Goal: Check status: Check status

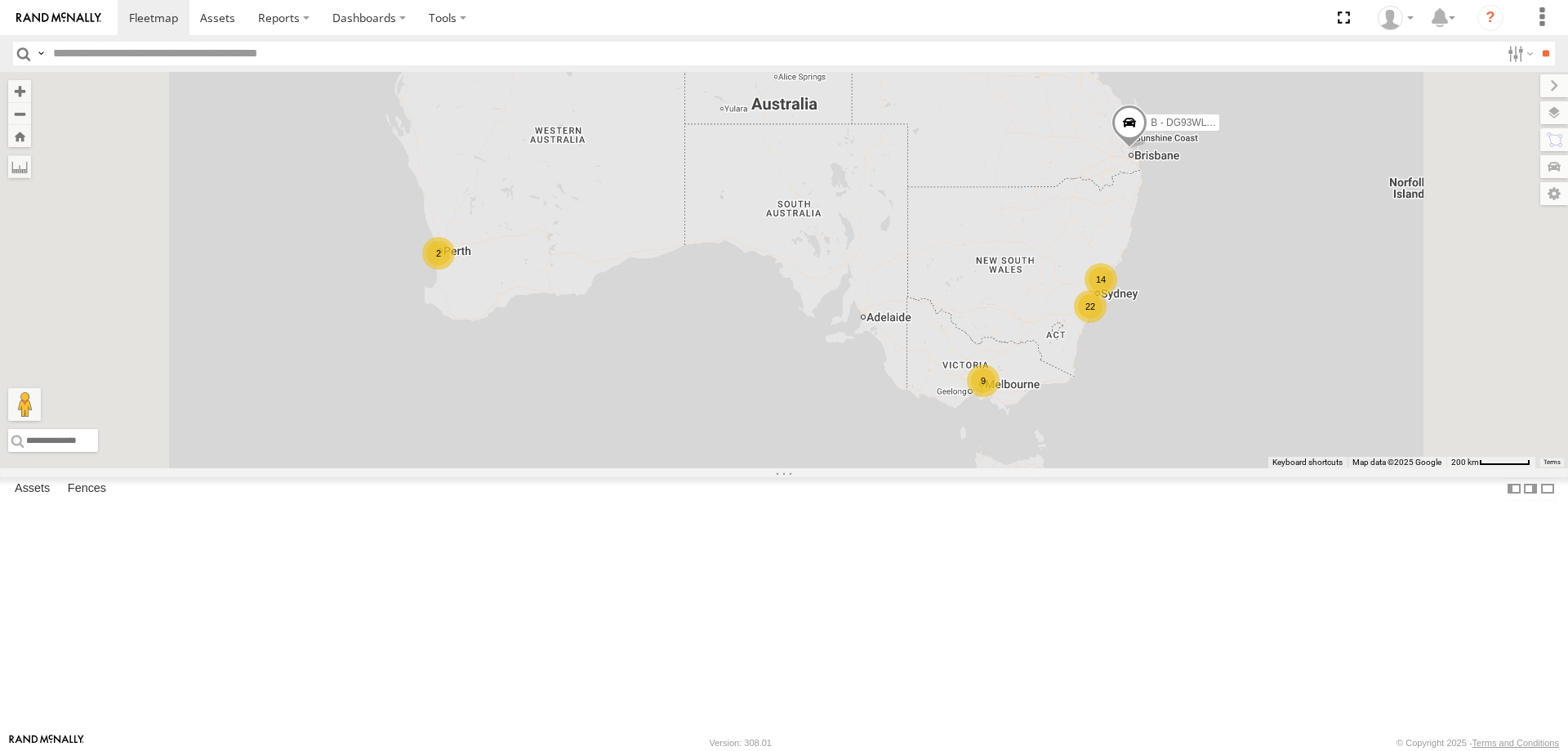
click at [0, 0] on span "Asset" at bounding box center [0, 0] width 0 height 0
click at [0, 0] on div "All Assets" at bounding box center [0, 0] width 0 height 0
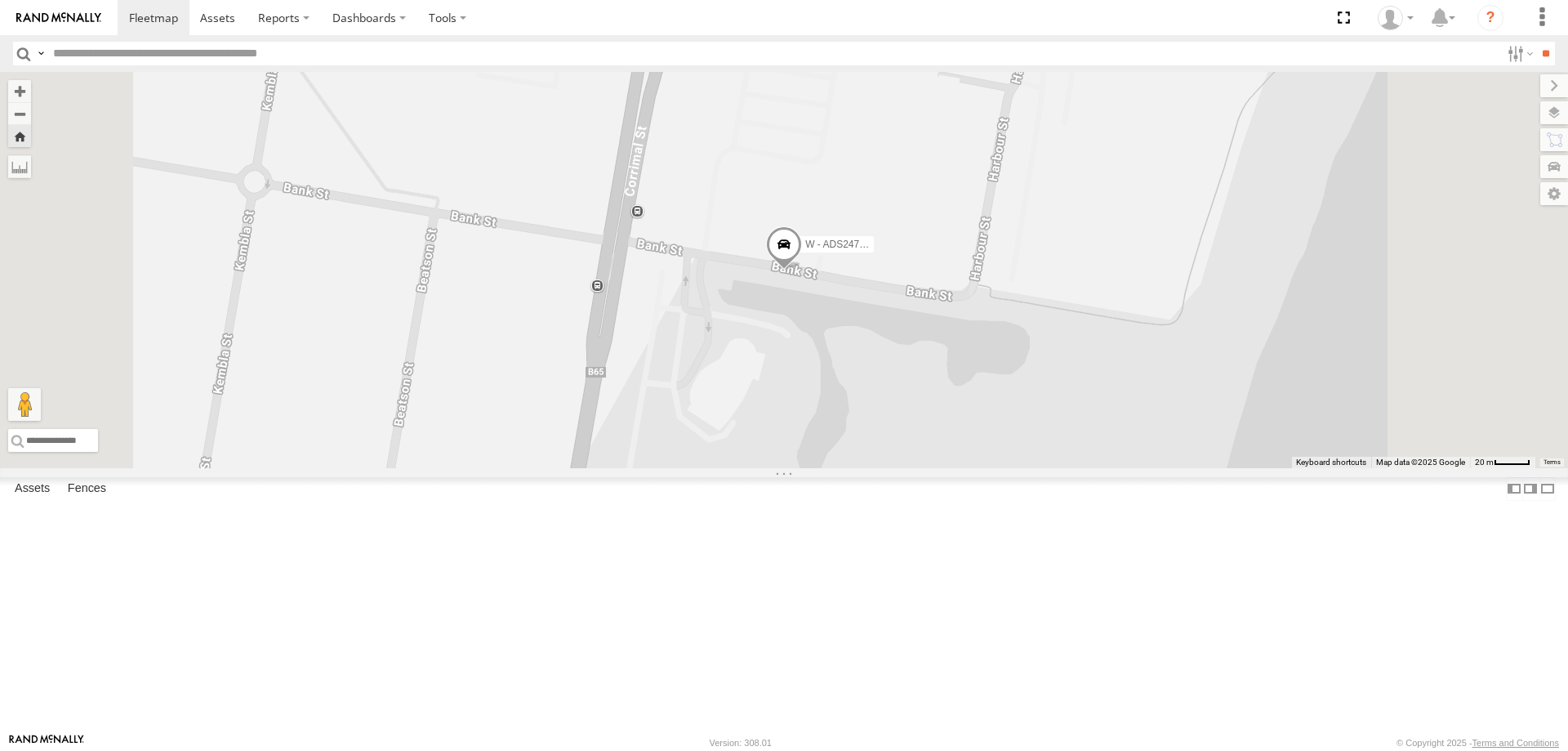
click at [0, 0] on div "W - KB438 - [PERSON_NAME] All Assets" at bounding box center [0, 0] width 0 height 0
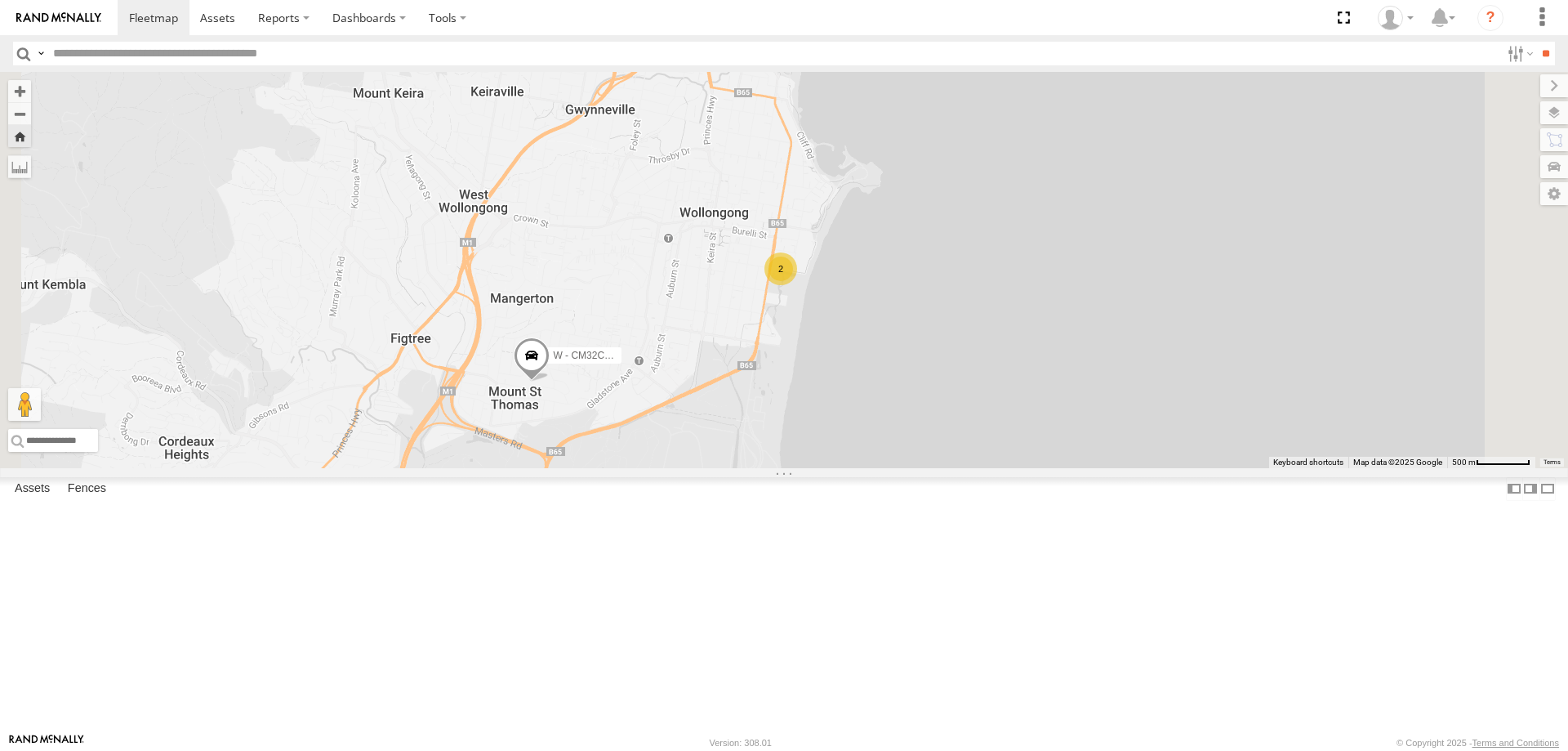
click at [0, 0] on div "W - KB438 - [PERSON_NAME]" at bounding box center [0, 0] width 0 height 0
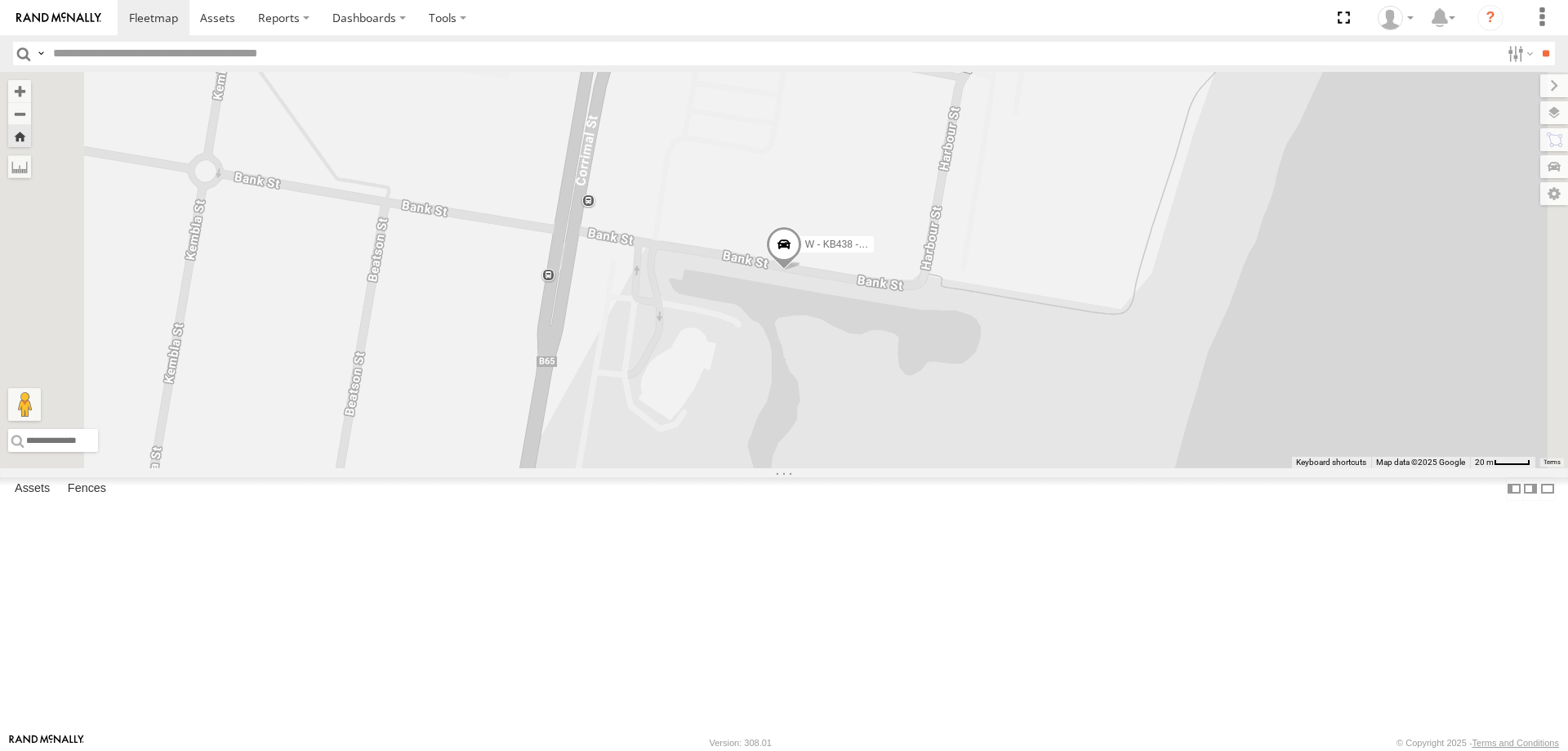
click at [0, 0] on div "All Assets" at bounding box center [0, 0] width 0 height 0
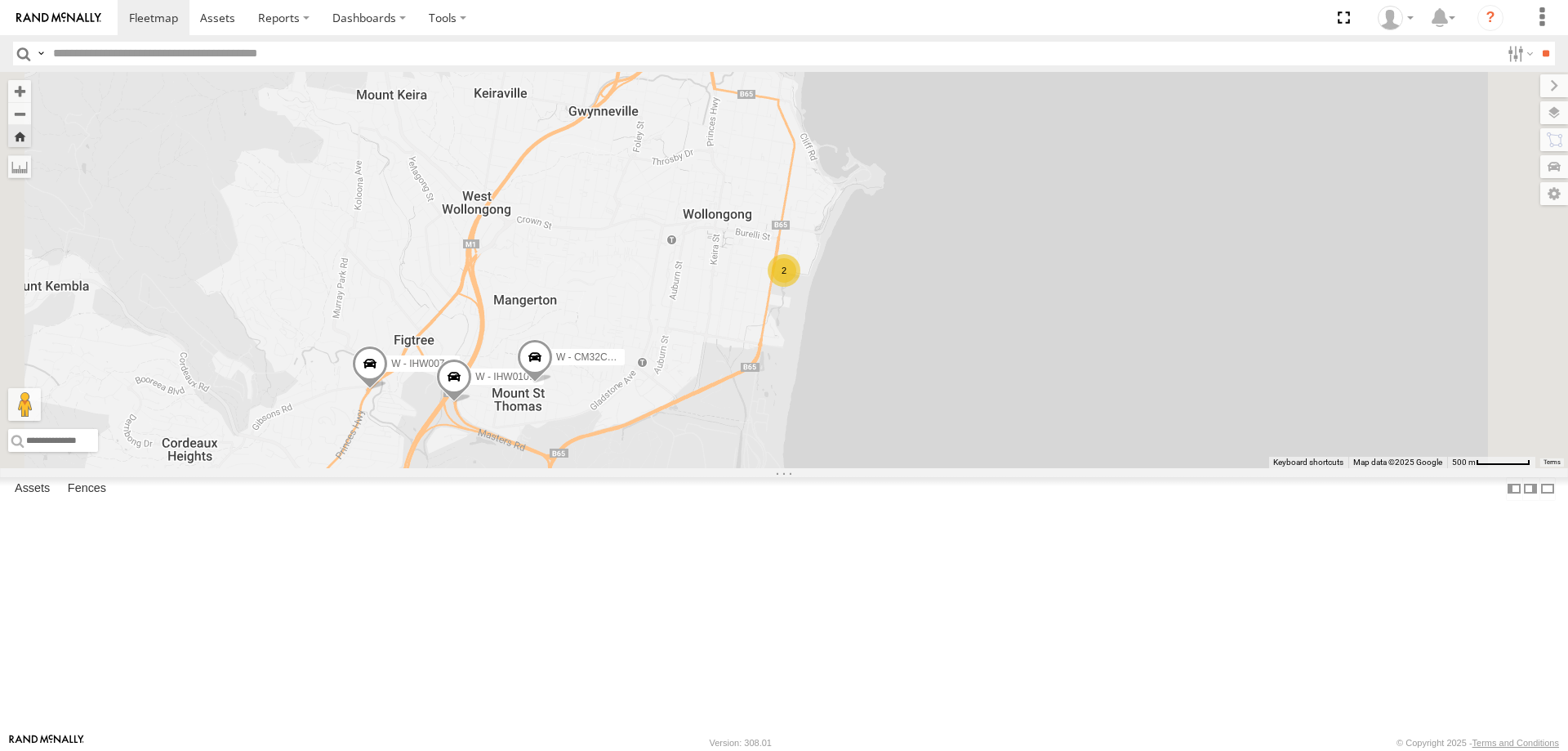
click at [0, 0] on div "All Assets" at bounding box center [0, 0] width 0 height 0
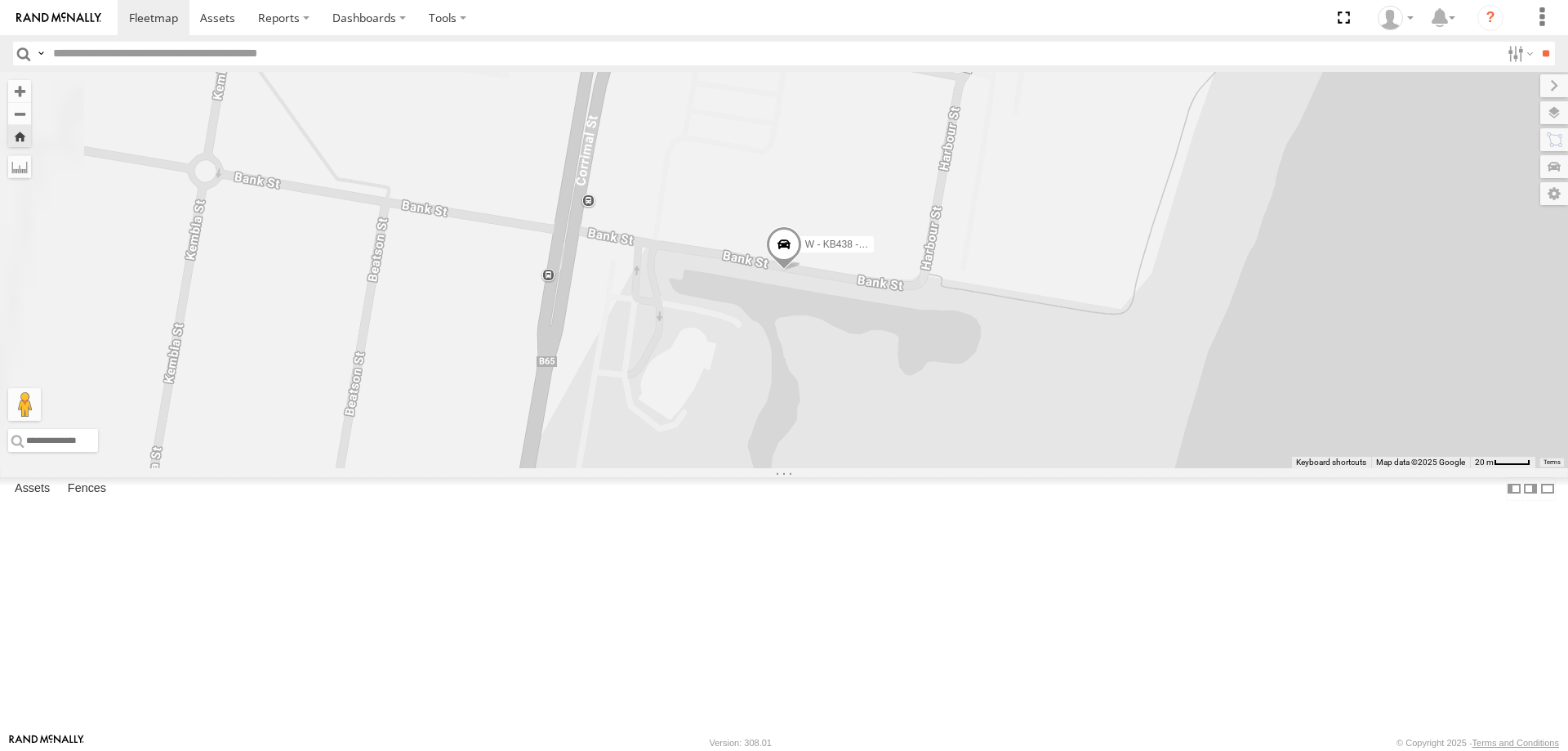
click at [0, 0] on div "W - ADS247 - [PERSON_NAME]" at bounding box center [0, 0] width 0 height 0
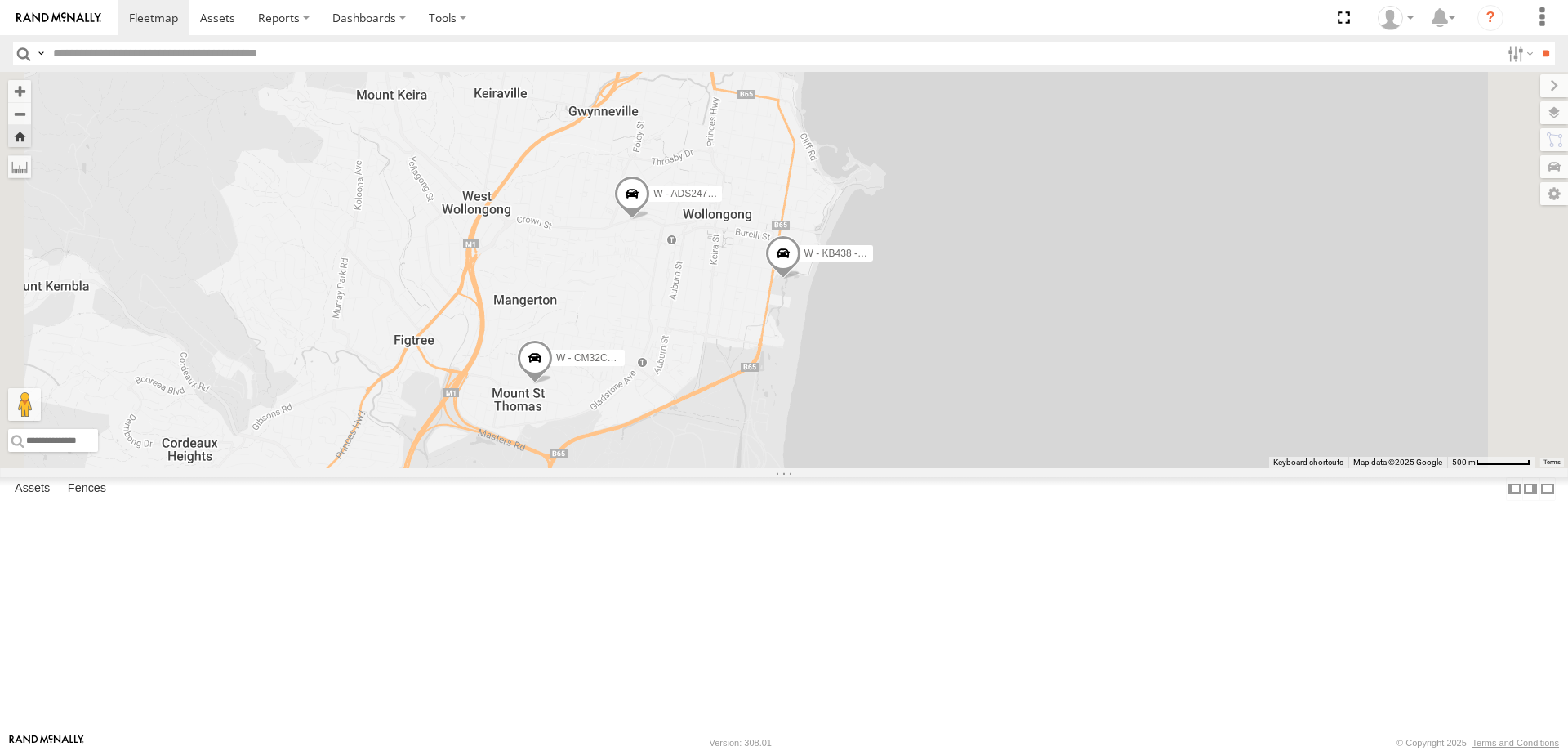
click at [0, 0] on div "W - KB438 - [PERSON_NAME]" at bounding box center [0, 0] width 0 height 0
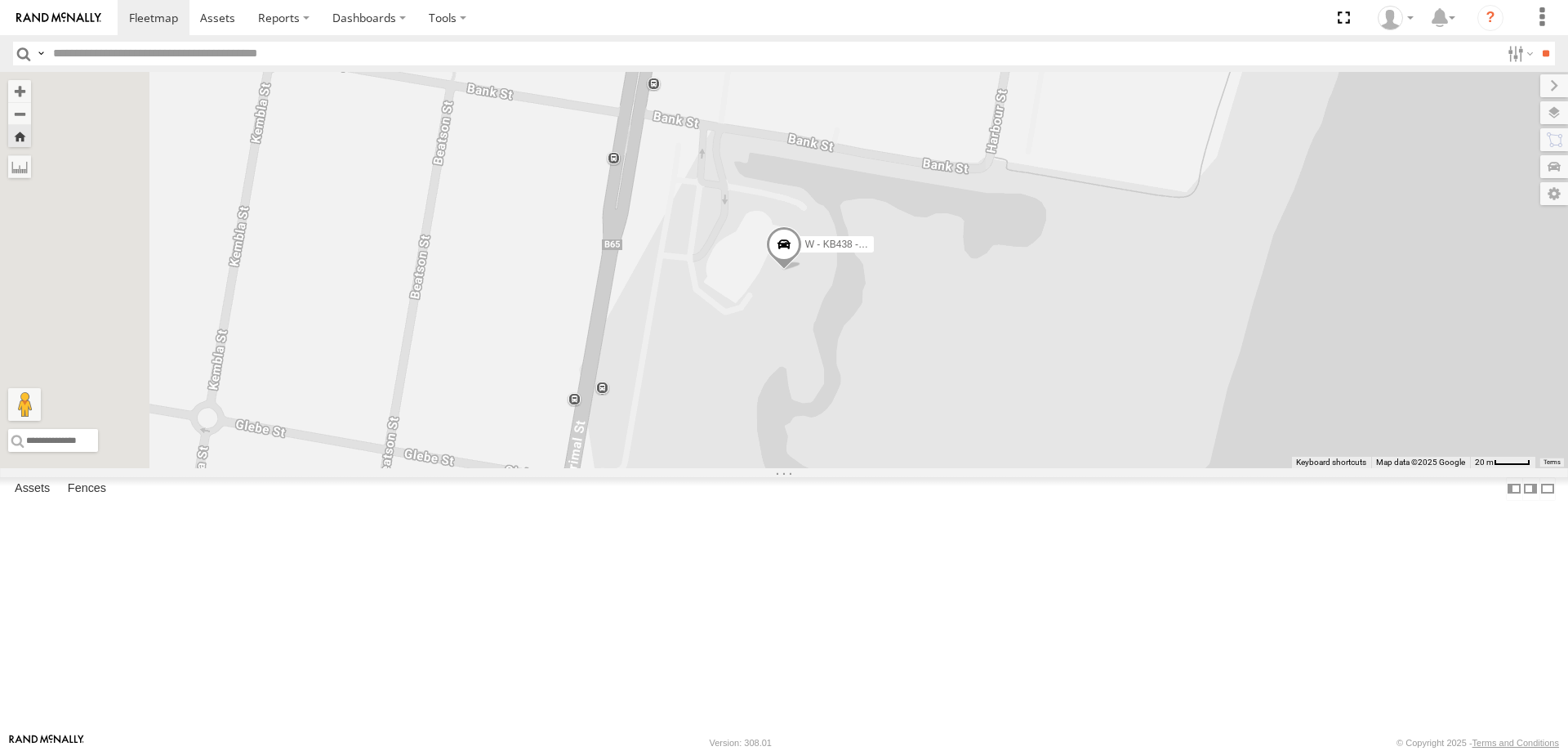
click at [0, 0] on div "All Assets" at bounding box center [0, 0] width 0 height 0
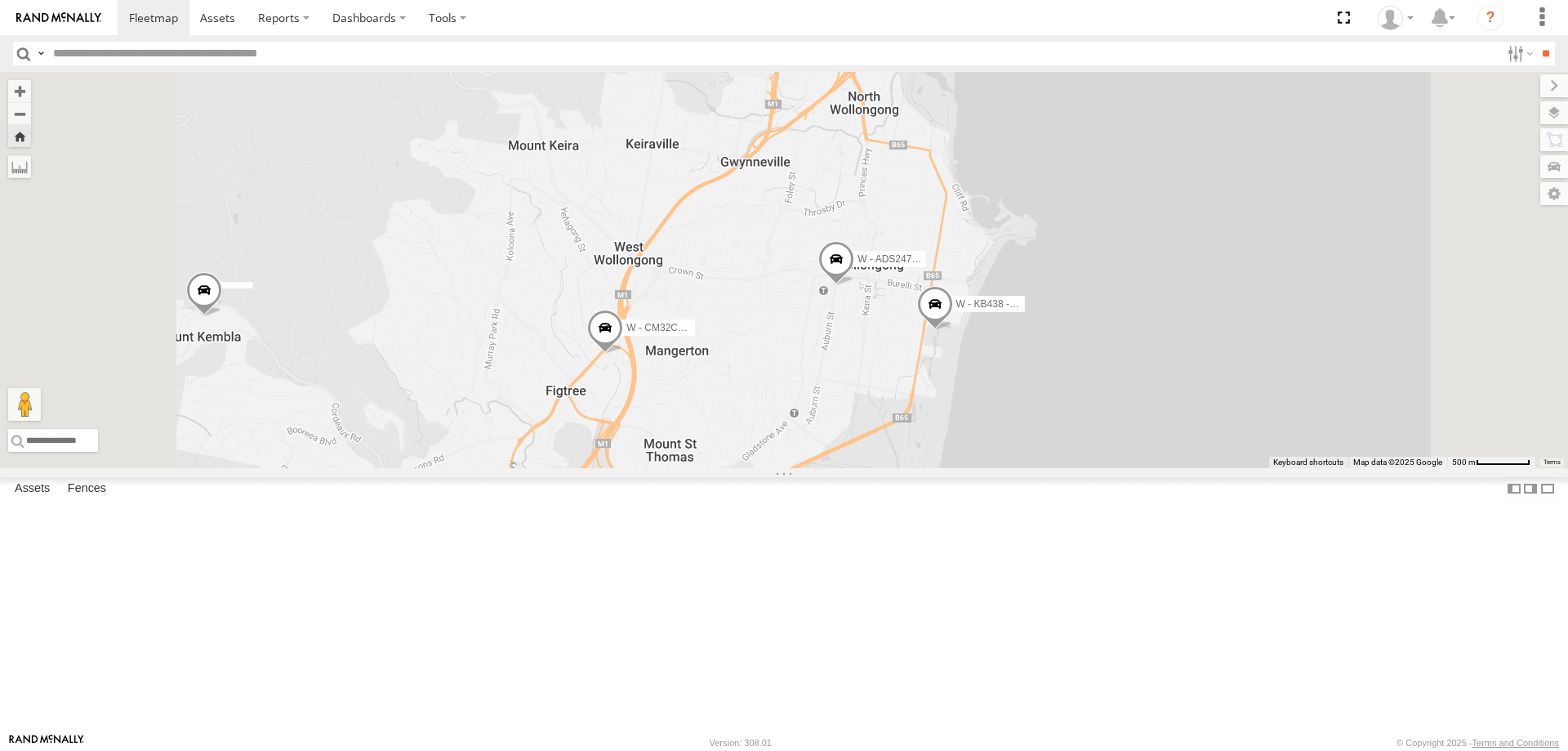
click at [0, 0] on div "All Assets" at bounding box center [0, 0] width 0 height 0
